Goal: Task Accomplishment & Management: Complete application form

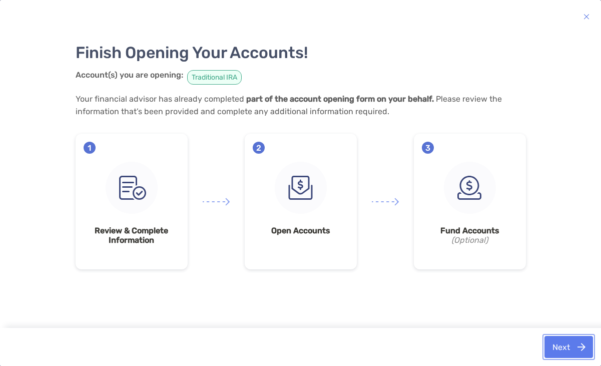
click at [570, 350] on button "Next" at bounding box center [569, 347] width 49 height 22
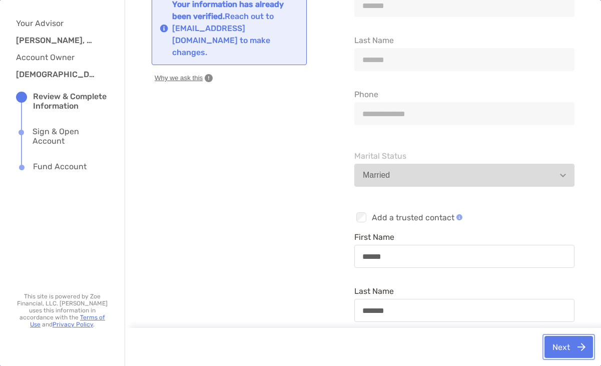
scroll to position [138, 0]
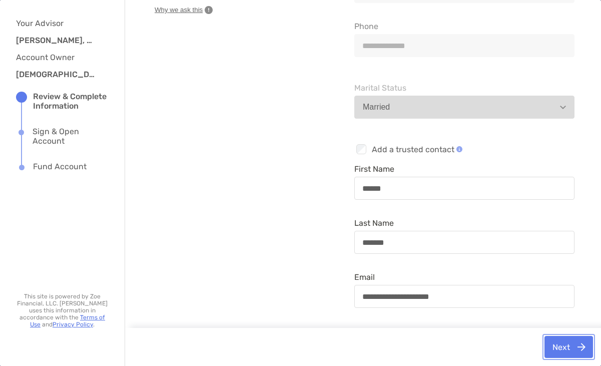
click at [577, 344] on button "Next" at bounding box center [569, 347] width 49 height 22
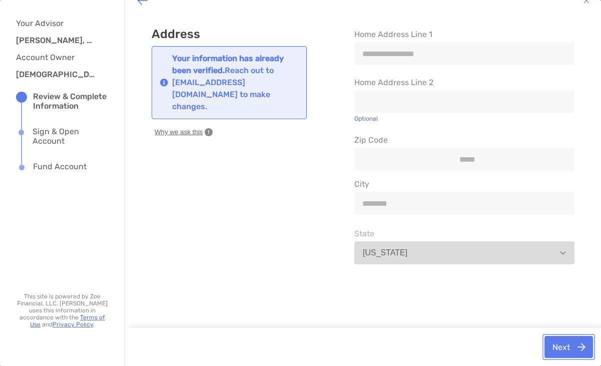
click at [578, 338] on button "Next" at bounding box center [569, 347] width 49 height 22
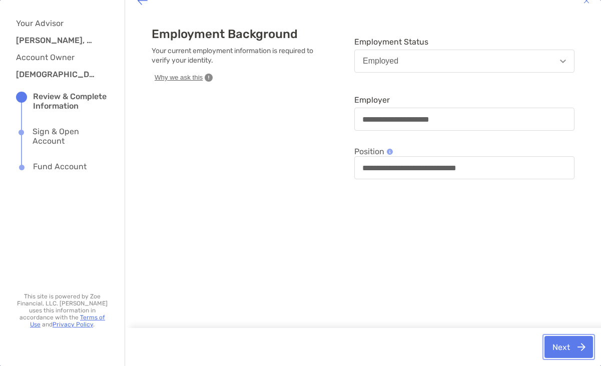
click at [574, 345] on button "Next" at bounding box center [569, 347] width 49 height 22
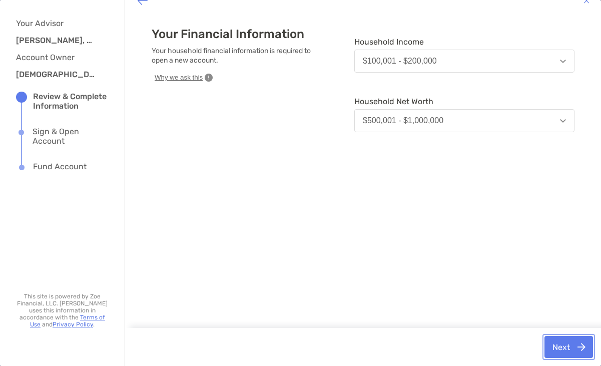
click at [574, 345] on button "Next" at bounding box center [569, 347] width 49 height 22
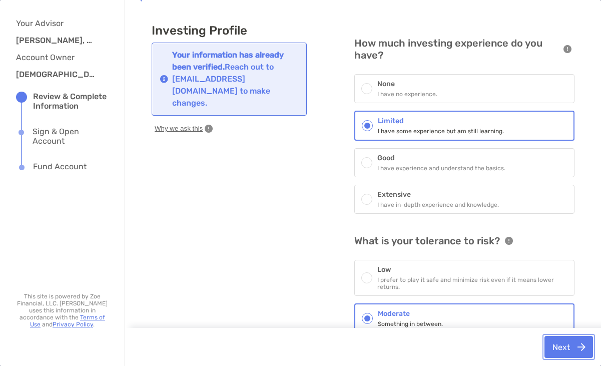
scroll to position [84, 0]
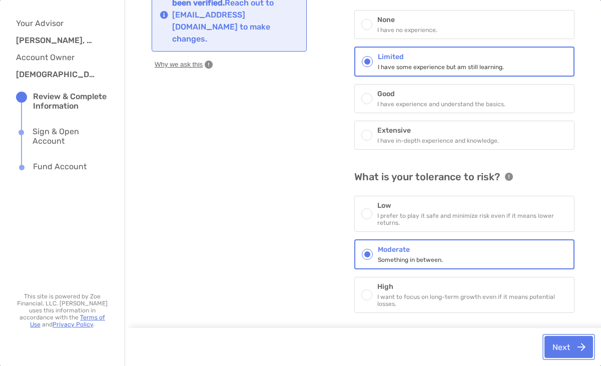
click at [564, 337] on button "Next" at bounding box center [569, 347] width 49 height 22
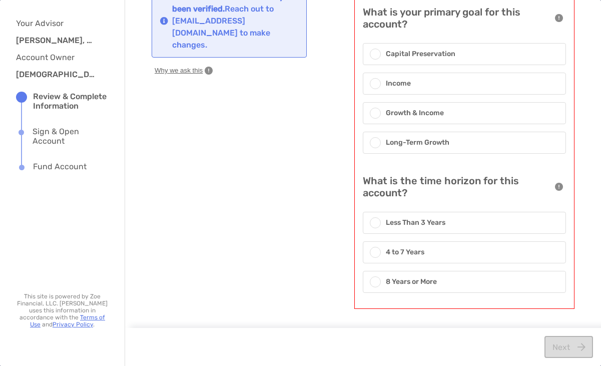
scroll to position [0, 0]
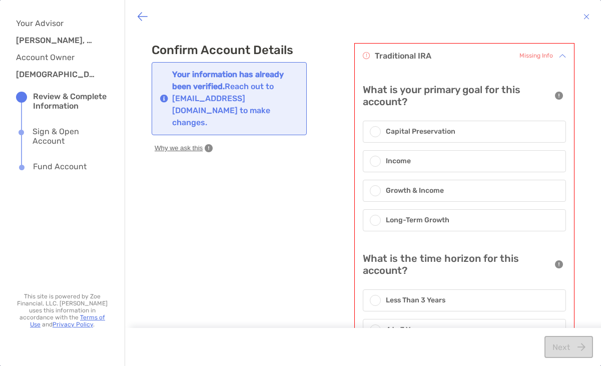
click at [373, 221] on span at bounding box center [375, 220] width 6 height 6
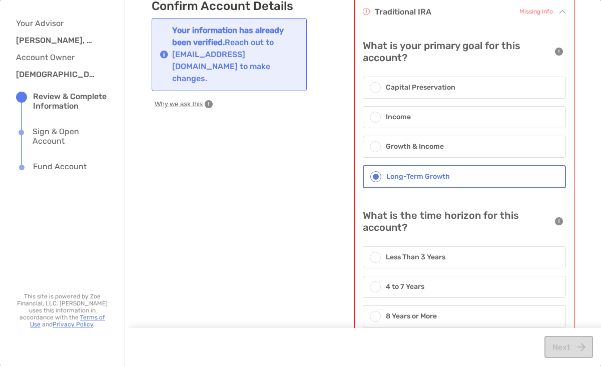
scroll to position [79, 0]
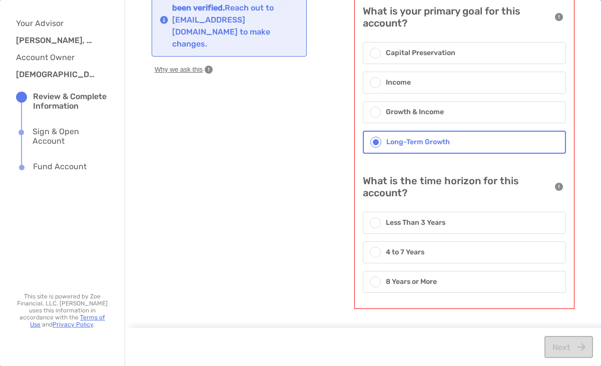
click at [375, 283] on span at bounding box center [375, 282] width 6 height 6
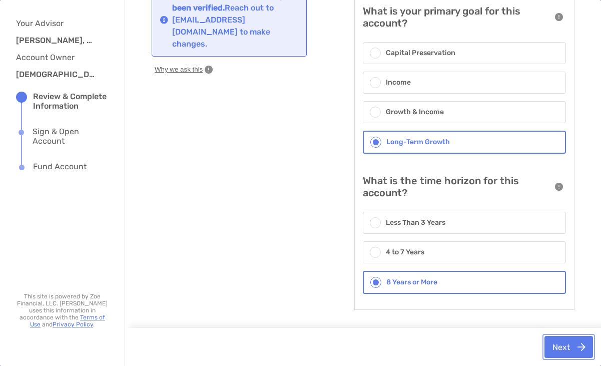
click at [566, 349] on button "Next" at bounding box center [569, 347] width 49 height 22
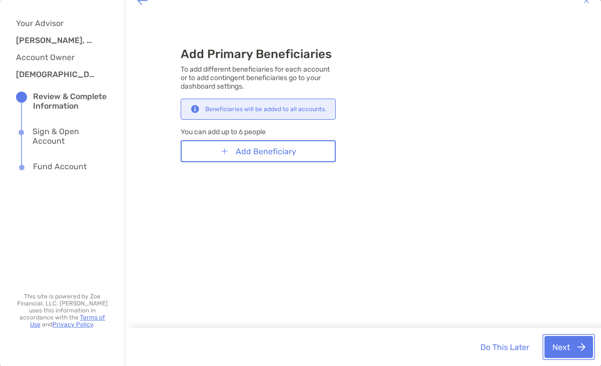
scroll to position [16, 0]
click at [583, 344] on button "Next" at bounding box center [569, 347] width 49 height 22
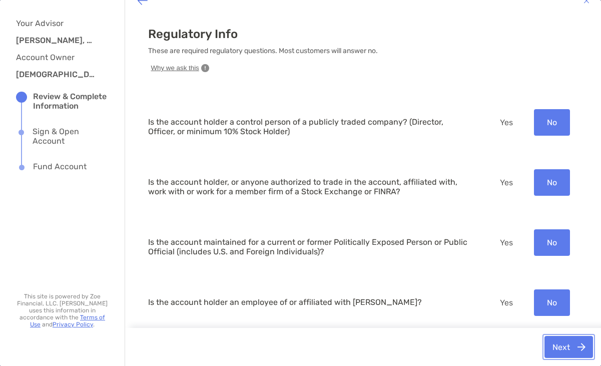
scroll to position [39, 0]
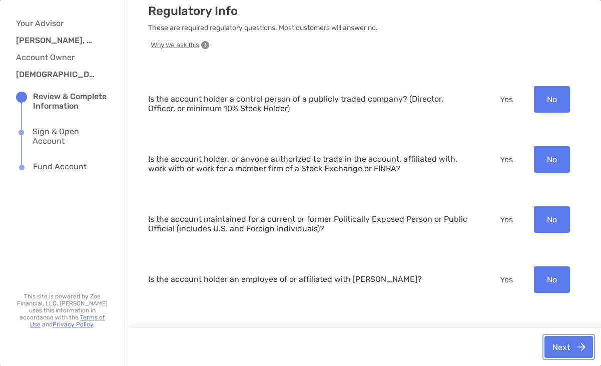
click at [581, 348] on button "Next" at bounding box center [569, 347] width 49 height 22
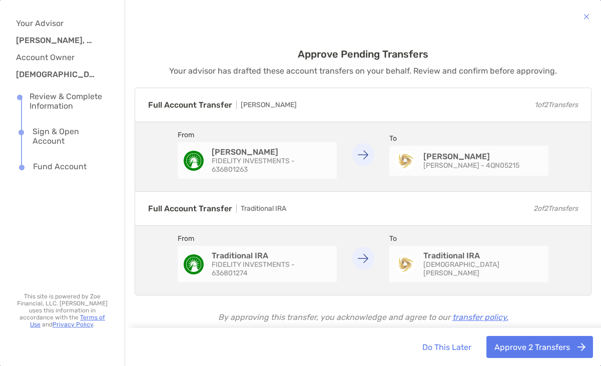
scroll to position [15, 0]
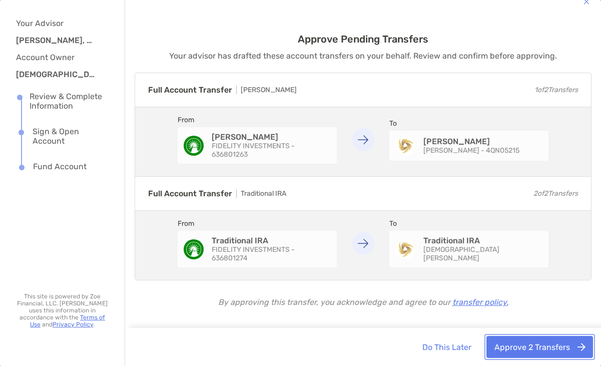
click at [549, 350] on button "Approve 2 Transfers" at bounding box center [540, 347] width 107 height 22
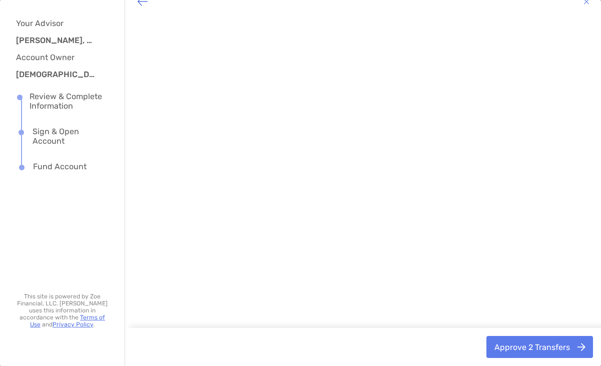
scroll to position [0, 0]
